Goal: Task Accomplishment & Management: Use online tool/utility

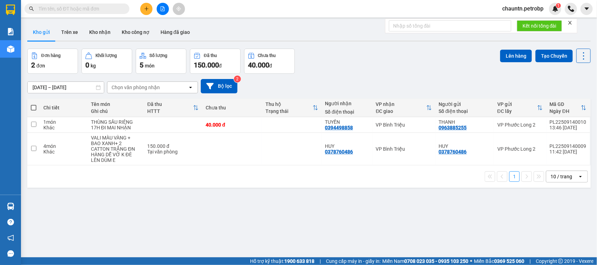
click at [159, 6] on button at bounding box center [163, 9] width 12 height 12
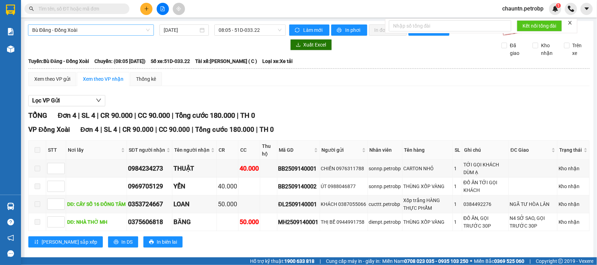
click at [126, 32] on span "Bù Đăng - Đồng Xoài" at bounding box center [90, 30] width 117 height 10
click at [227, 30] on span "08:05 - 51D-033.22" at bounding box center [250, 30] width 63 height 10
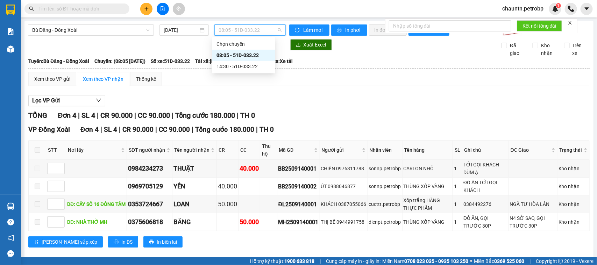
click at [231, 54] on div "08:05 - 51D-033.22" at bounding box center [243, 55] width 55 height 8
click at [221, 29] on span "08:05 - 51D-033.22" at bounding box center [250, 30] width 63 height 10
click at [226, 65] on div "14:30 - 51D-033.22" at bounding box center [243, 67] width 55 height 8
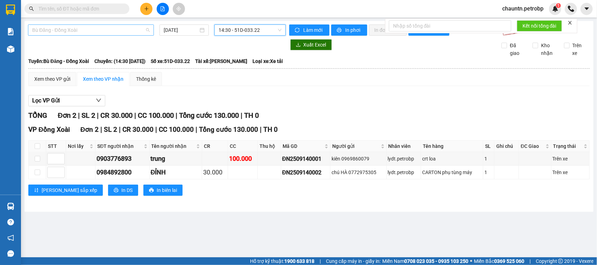
click at [110, 32] on span "Bù Đăng - Đồng Xoài" at bounding box center [90, 30] width 117 height 10
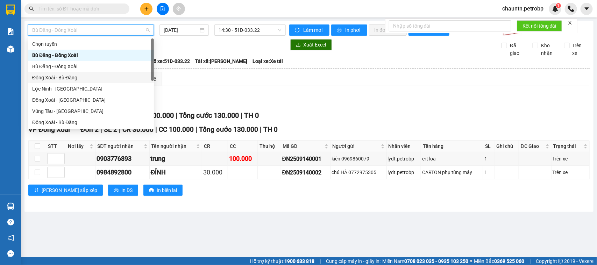
click at [83, 76] on div "Đồng Xoài - Bù Đăng" at bounding box center [90, 78] width 117 height 8
type input "[DATE]"
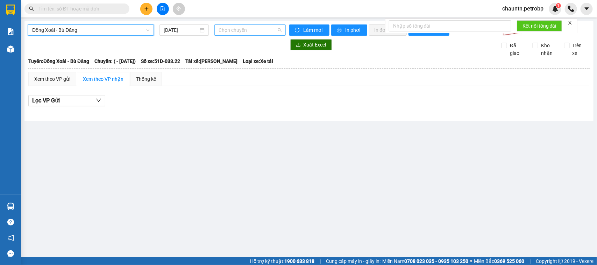
click at [219, 28] on span "Chọn chuyến" at bounding box center [250, 30] width 63 height 10
click at [118, 30] on span "Đồng Xoài - Bù Đăng" at bounding box center [90, 30] width 117 height 10
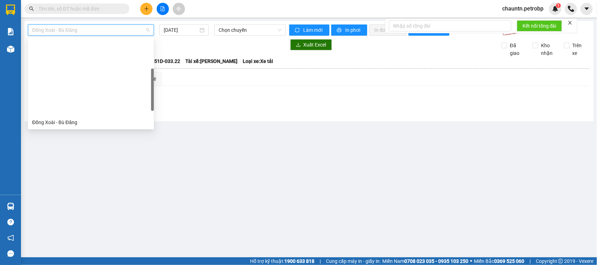
scroll to position [87, 0]
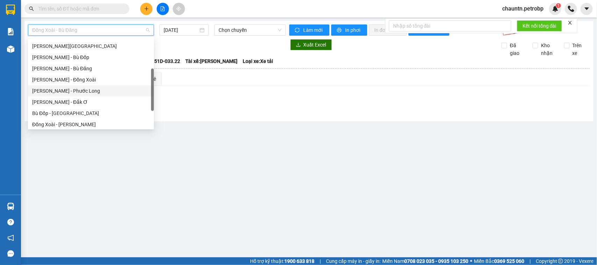
click at [69, 92] on div "[PERSON_NAME] - Phước Long" at bounding box center [90, 91] width 117 height 8
type input "[DATE]"
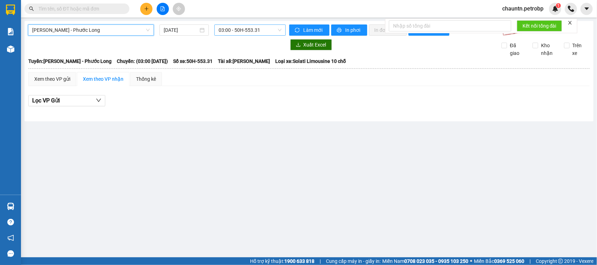
click at [228, 34] on span "03:00 - 50H-553.31" at bounding box center [250, 30] width 63 height 10
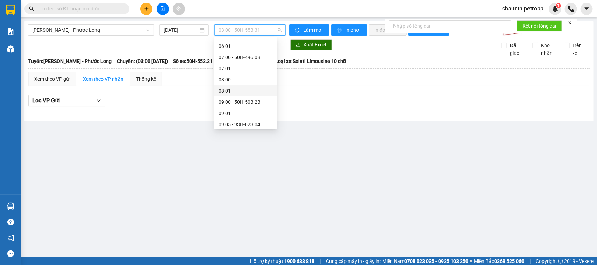
scroll to position [131, 0]
click at [258, 81] on div "09:05 - 93H-023.04" at bounding box center [246, 81] width 55 height 8
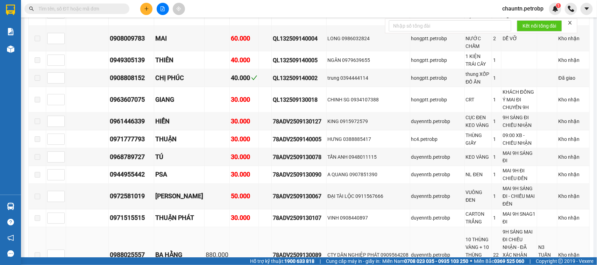
scroll to position [481, 0]
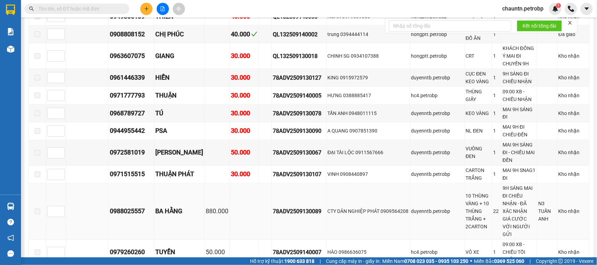
click at [288, 207] on div "78ADV2509130089" at bounding box center [299, 211] width 52 height 9
copy div "78ADV2509130089"
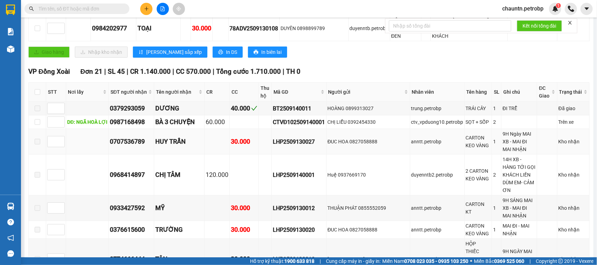
scroll to position [0, 0]
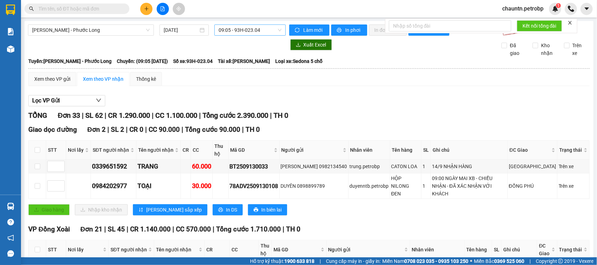
click at [250, 27] on span "09:05 - 93H-023.04" at bounding box center [250, 30] width 63 height 10
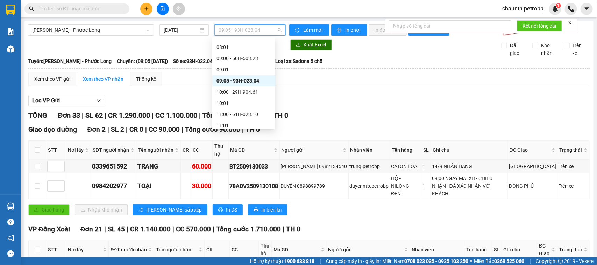
scroll to position [219, 0]
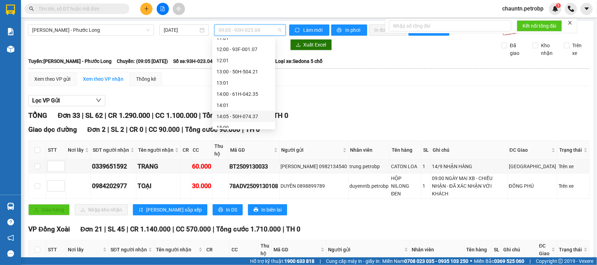
click at [244, 116] on div "14:05 - 50H-074.37" at bounding box center [243, 117] width 55 height 8
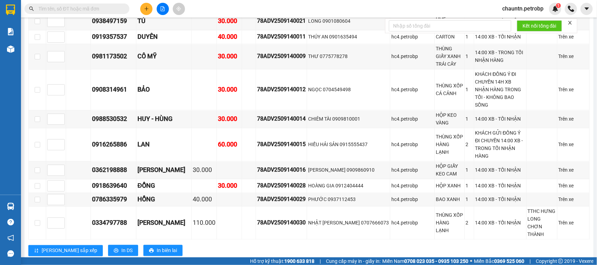
scroll to position [444, 0]
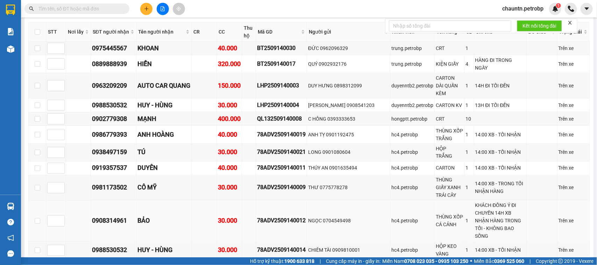
click at [294, 216] on div "78ADV2509140012" at bounding box center [281, 220] width 49 height 9
copy div "78ADV2509140012"
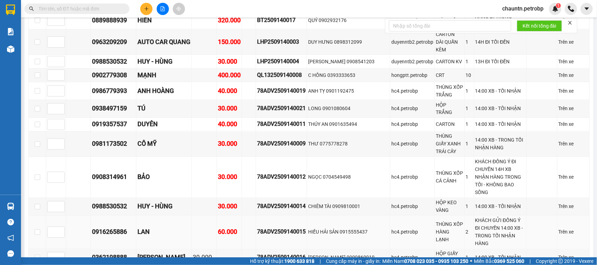
click at [296, 228] on div "78ADV2509140015" at bounding box center [281, 232] width 49 height 9
copy div "78ADV2509140015"
click at [275, 139] on div "78ADV2509140009" at bounding box center [281, 143] width 49 height 9
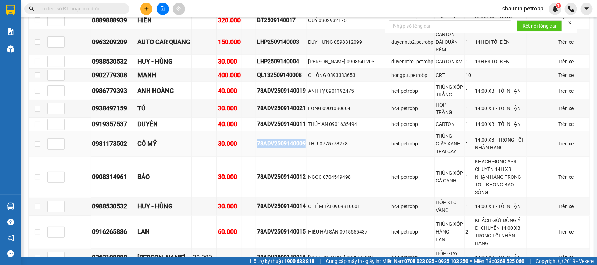
copy div "78ADV2509140009"
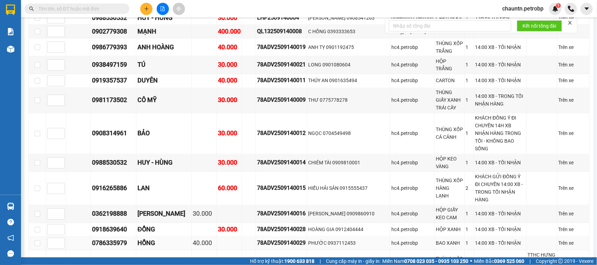
click at [298, 239] on div "78ADV2509140029" at bounding box center [281, 243] width 49 height 9
drag, startPoint x: 298, startPoint y: 225, endPoint x: 197, endPoint y: 177, distance: 111.6
click at [197, 177] on td at bounding box center [204, 188] width 25 height 33
click at [291, 239] on div "78ADV2509140029" at bounding box center [281, 243] width 49 height 9
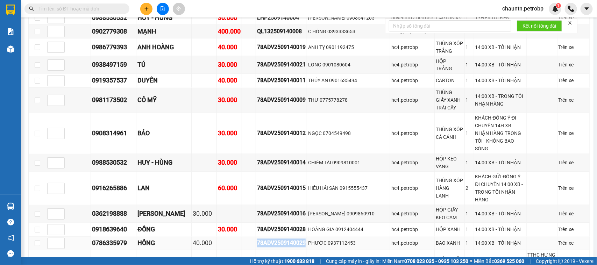
click at [291, 239] on div "78ADV2509140029" at bounding box center [281, 243] width 49 height 9
copy div "78ADV2509140029"
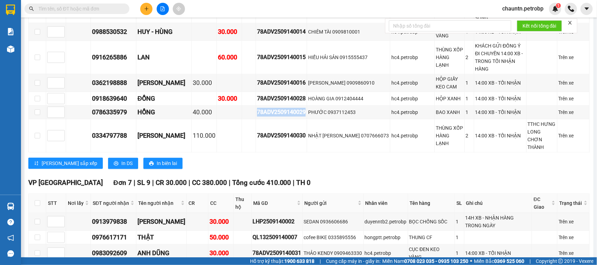
scroll to position [619, 0]
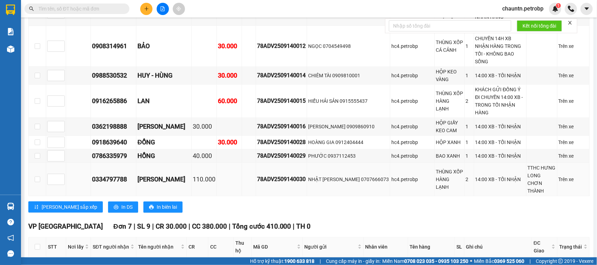
click at [281, 163] on td "78ADV2509140030" at bounding box center [281, 179] width 51 height 33
click at [287, 175] on div "78ADV2509140030" at bounding box center [281, 179] width 49 height 9
copy div "78ADV2509140030"
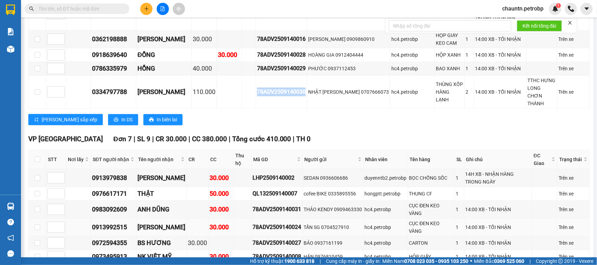
scroll to position [750, 0]
